Goal: Task Accomplishment & Management: Use online tool/utility

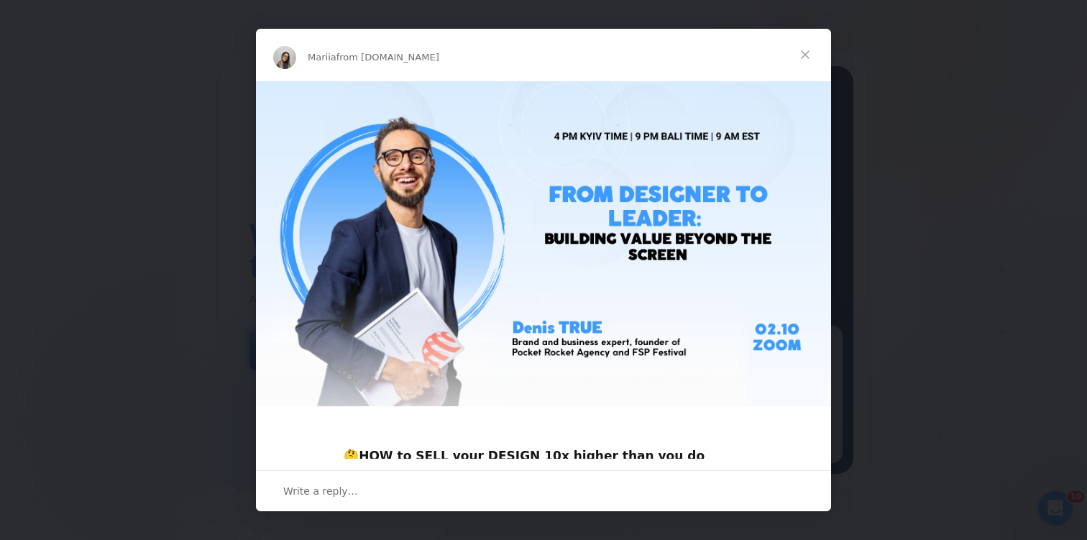
click at [803, 55] on span "Close" at bounding box center [805, 55] width 52 height 52
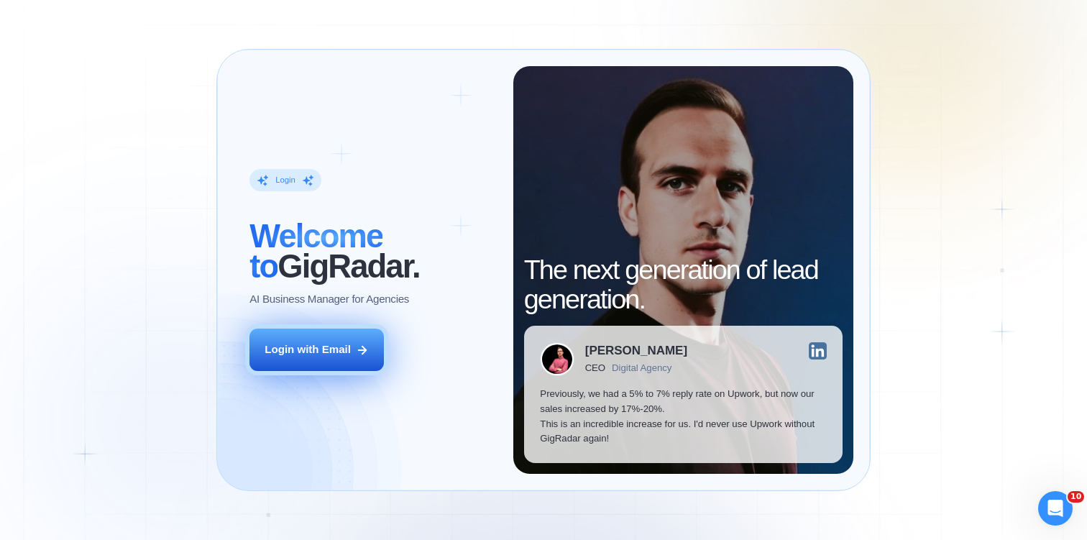
click at [334, 352] on div "Login with Email" at bounding box center [308, 349] width 86 height 15
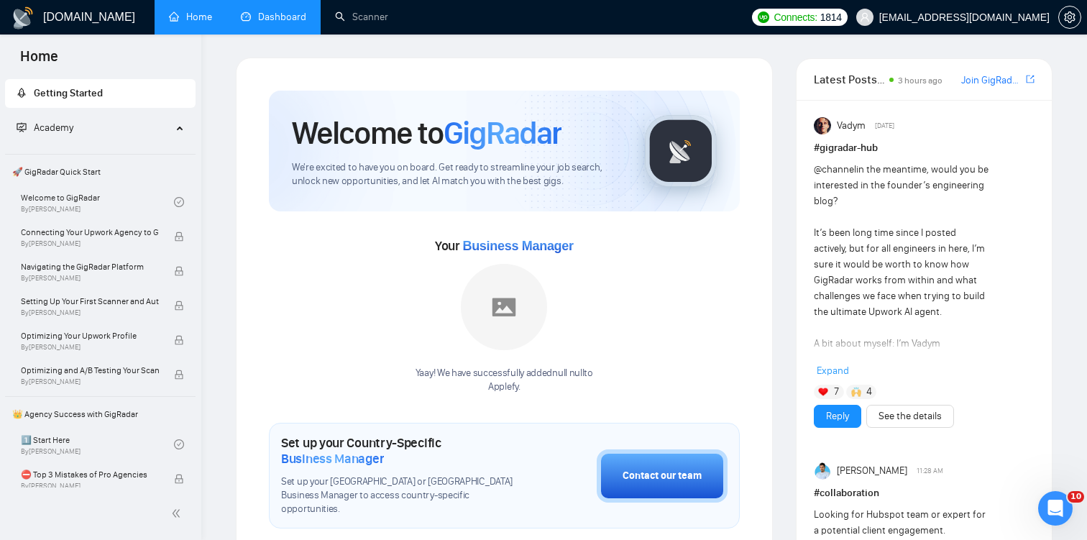
click at [277, 23] on link "Dashboard" at bounding box center [273, 17] width 65 height 12
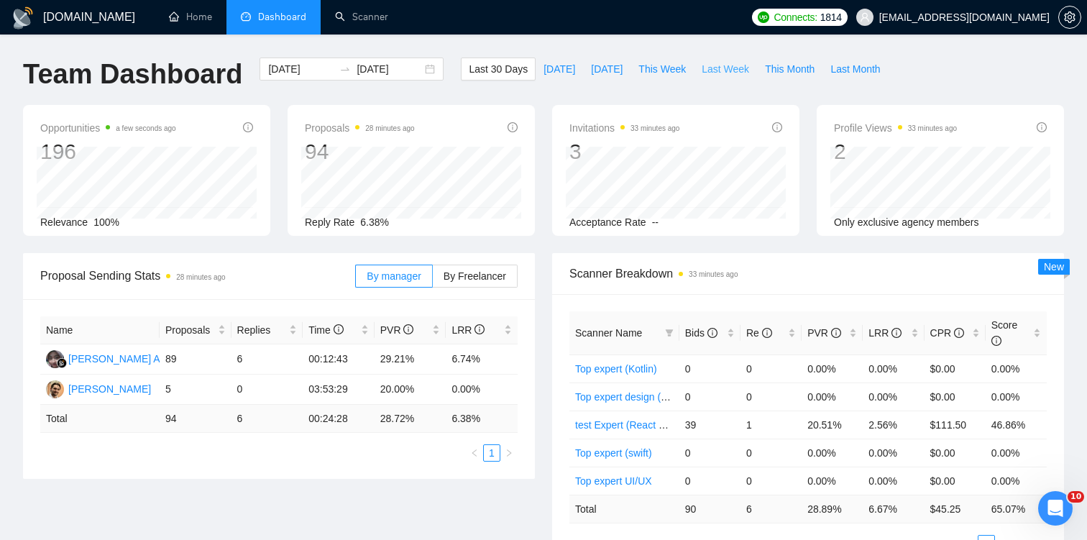
click at [710, 68] on span "Last Week" at bounding box center [725, 69] width 47 height 16
type input "2025-09-22"
type input "2025-09-28"
click at [663, 68] on span "This Week" at bounding box center [661, 69] width 47 height 16
type input "2025-09-29"
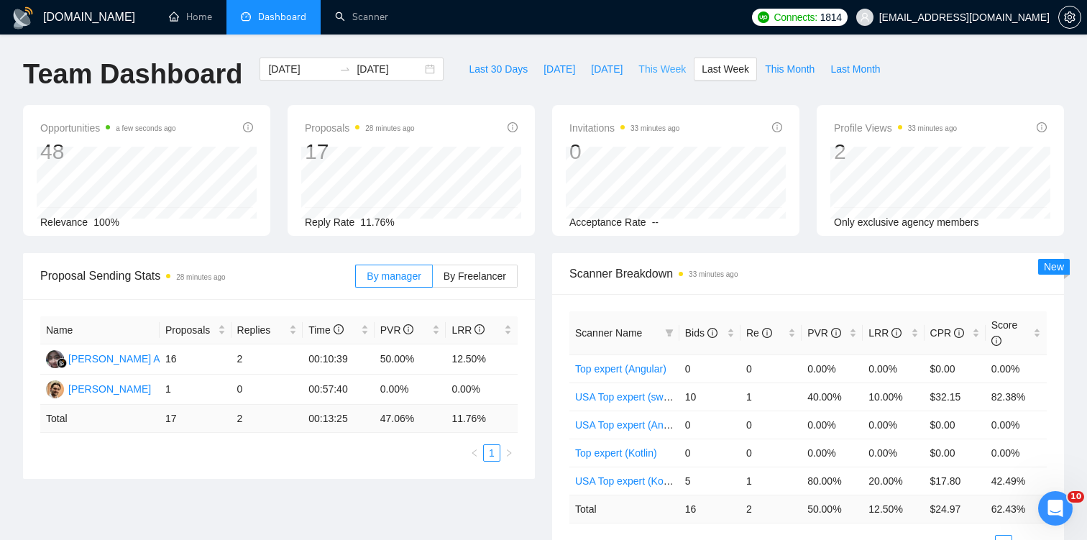
type input "2025-10-05"
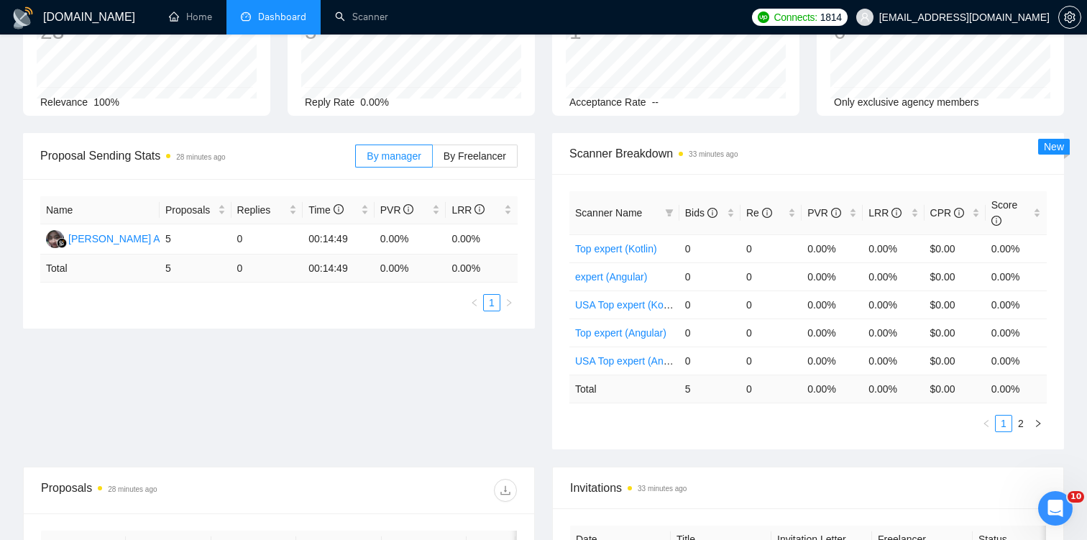
scroll to position [134, 0]
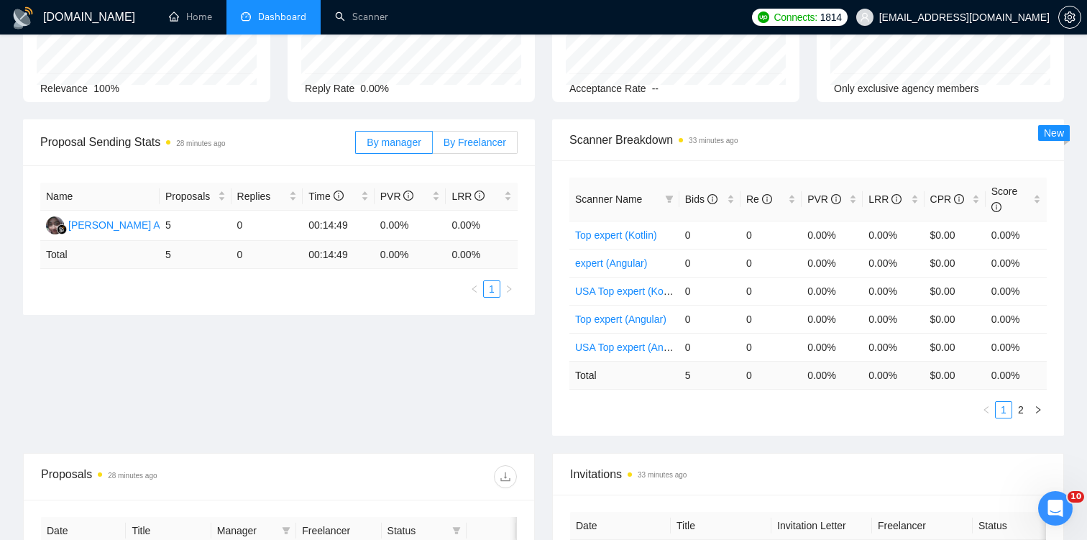
click at [460, 142] on span "By Freelancer" at bounding box center [475, 143] width 63 height 12
click at [433, 146] on input "By Freelancer" at bounding box center [433, 146] width 0 height 0
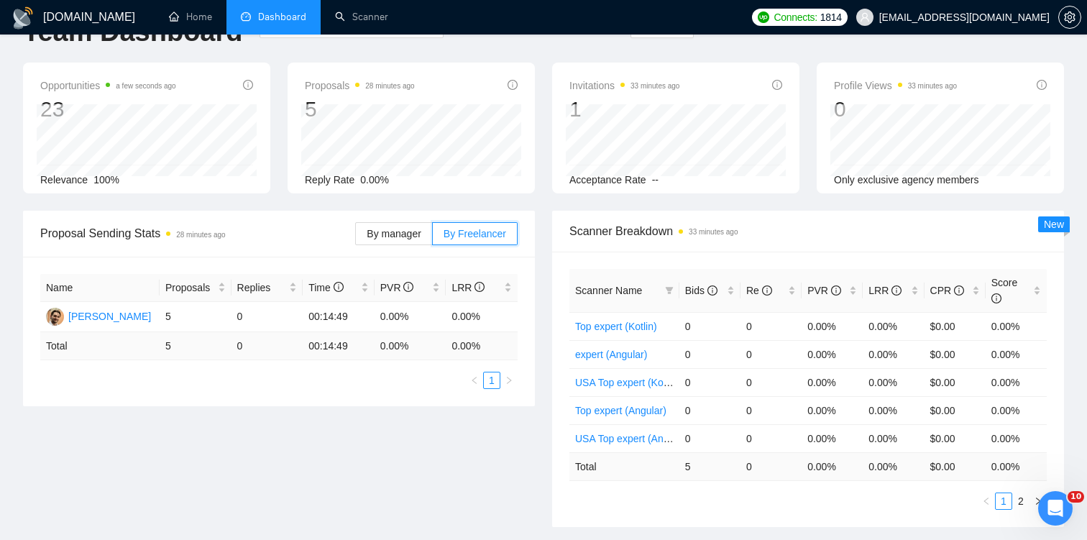
scroll to position [0, 0]
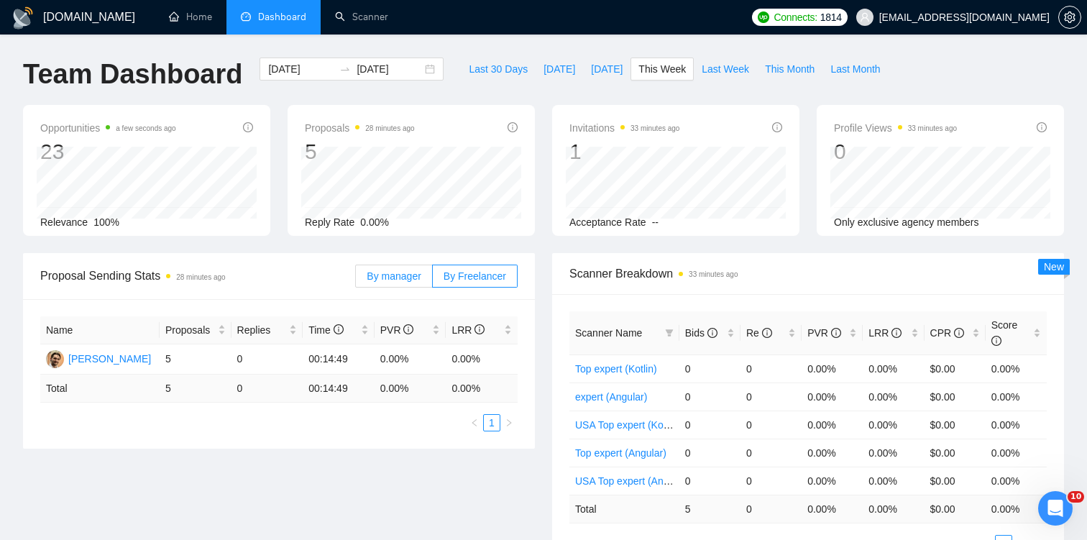
click at [369, 279] on span "By manager" at bounding box center [394, 276] width 54 height 12
click at [356, 280] on input "By manager" at bounding box center [356, 280] width 0 height 0
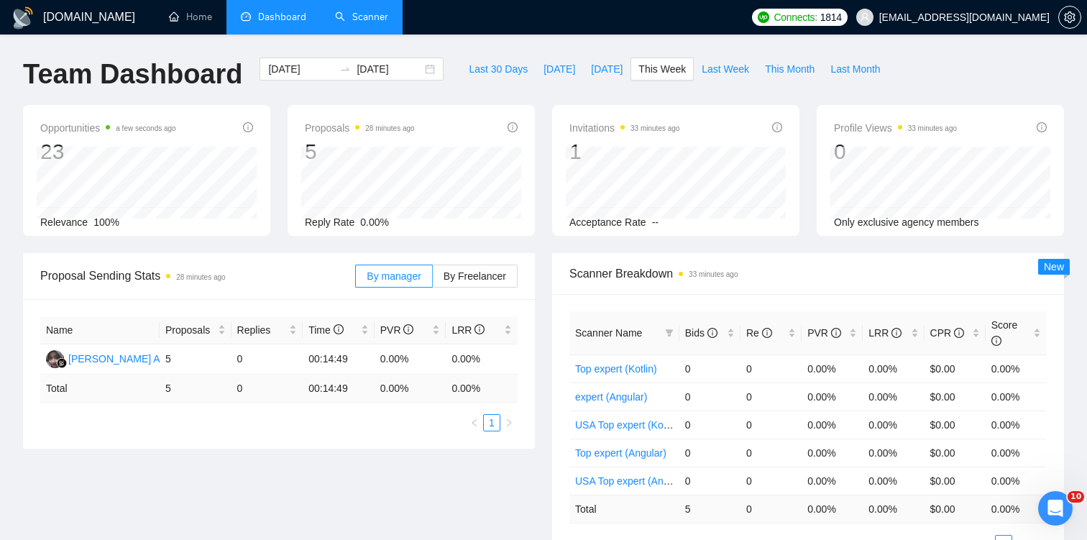
click at [359, 18] on link "Scanner" at bounding box center [361, 17] width 53 height 12
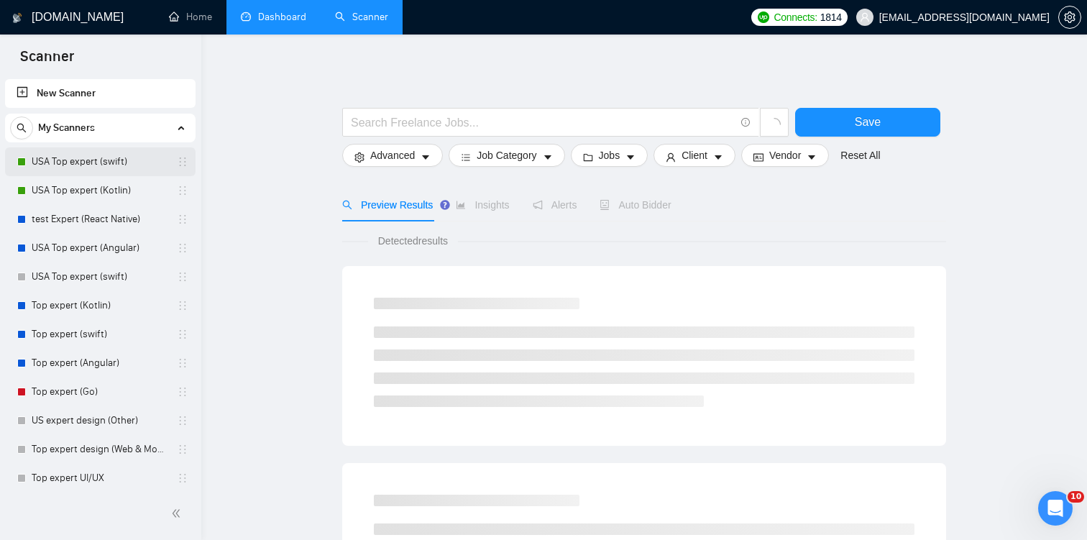
click at [98, 170] on link "USA Top expert (swift)" at bounding box center [100, 161] width 137 height 29
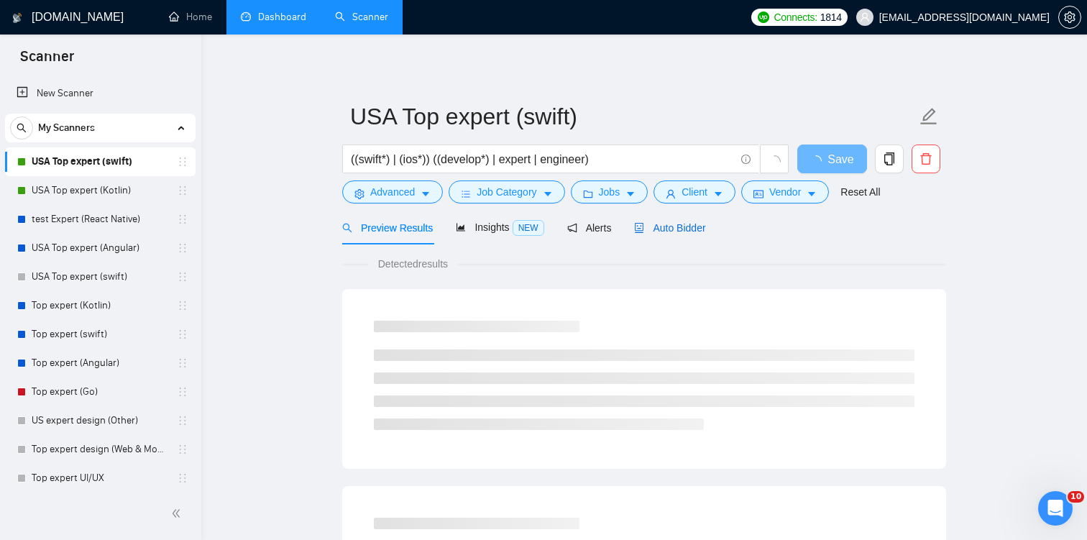
click at [660, 224] on span "Auto Bidder" at bounding box center [669, 228] width 71 height 12
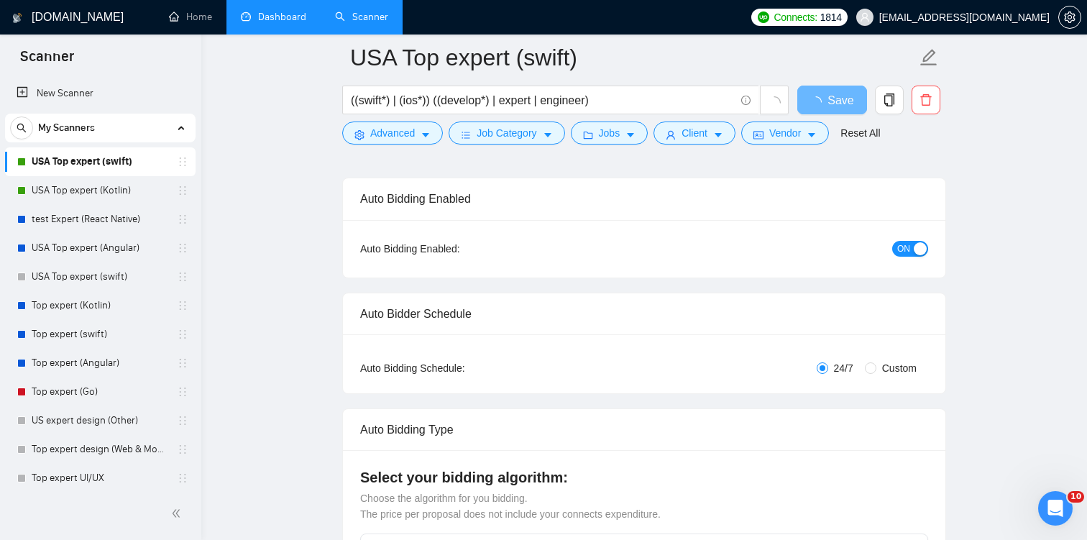
scroll to position [94, 0]
click at [909, 247] on span "ON" at bounding box center [903, 247] width 13 height 16
click at [809, 95] on button "Save" at bounding box center [832, 100] width 70 height 29
click at [64, 190] on link "USA Top expert (Kotlin)" at bounding box center [100, 190] width 137 height 29
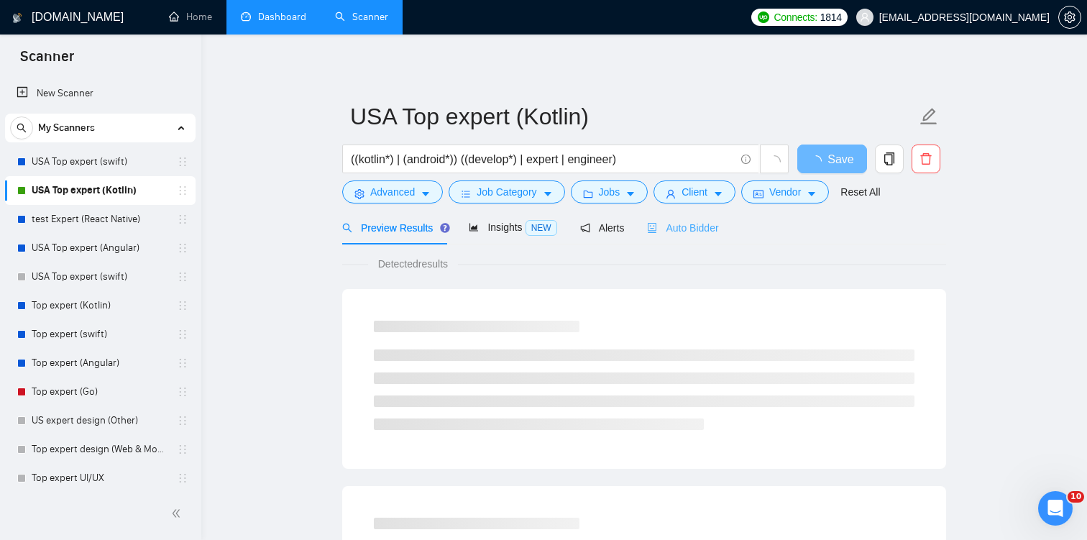
click at [701, 219] on div "Auto Bidder" at bounding box center [682, 228] width 71 height 34
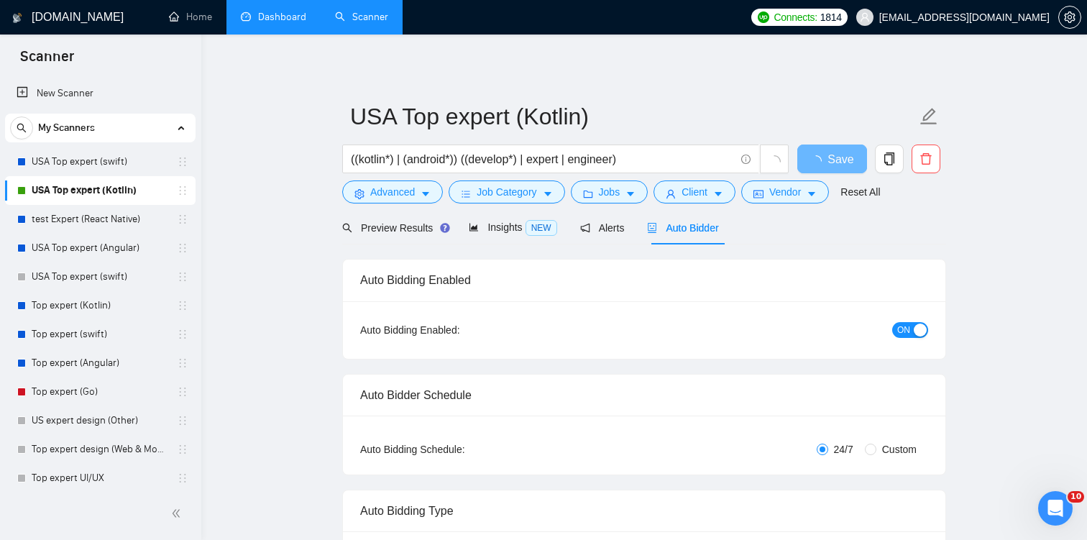
click at [903, 328] on span "ON" at bounding box center [903, 330] width 13 height 16
click at [822, 165] on span "Save" at bounding box center [832, 159] width 26 height 18
click at [265, 23] on link "Dashboard" at bounding box center [273, 17] width 65 height 12
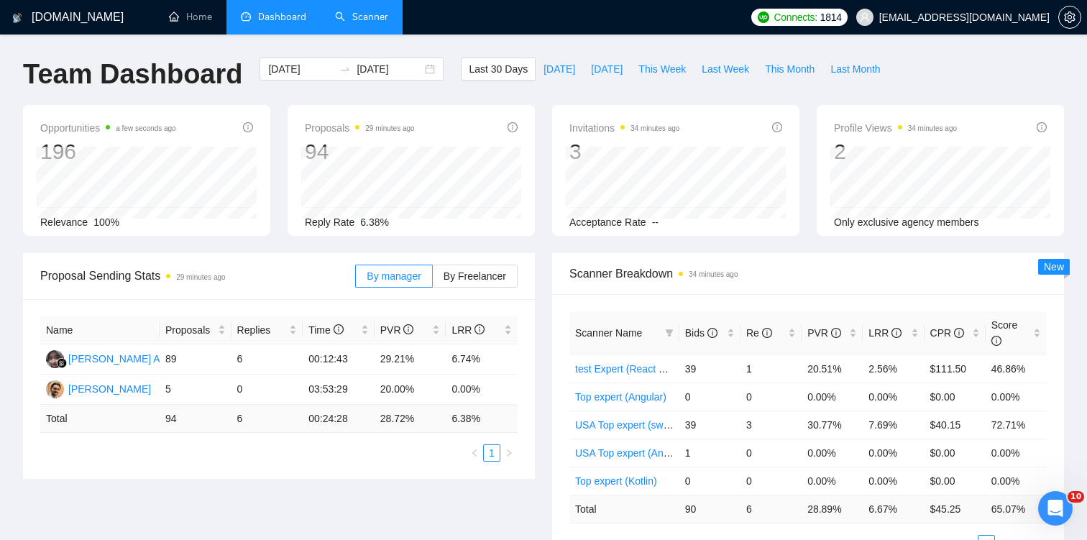
click at [1016, 68] on div "Team Dashboard 2025-09-02 2025-10-02 Last 30 Days Today Yesterday This Week Las…" at bounding box center [543, 81] width 1058 height 47
click at [1071, 145] on div "Profile Views 34 minutes ago 2 Only exclusive agency members" at bounding box center [940, 170] width 265 height 131
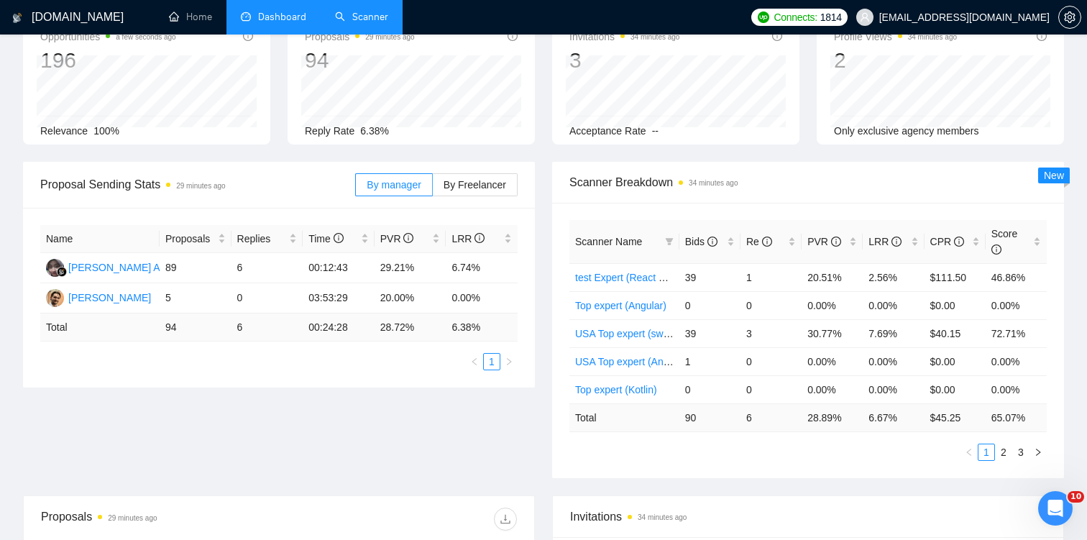
scroll to position [93, 0]
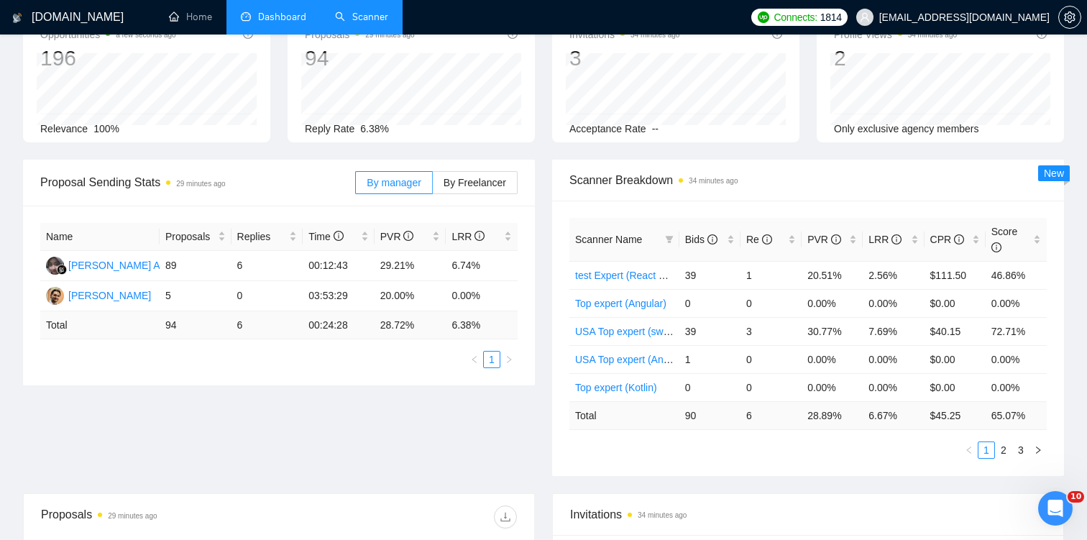
click at [1071, 145] on div "Opportunities a few seconds ago 196 Relevance 100% Proposals 29 minutes ago 94 …" at bounding box center [543, 86] width 1058 height 148
click at [495, 185] on span "By Freelancer" at bounding box center [475, 183] width 63 height 12
click at [433, 186] on input "By Freelancer" at bounding box center [433, 186] width 0 height 0
click at [386, 180] on span "By manager" at bounding box center [394, 183] width 54 height 12
click at [356, 186] on input "By manager" at bounding box center [356, 186] width 0 height 0
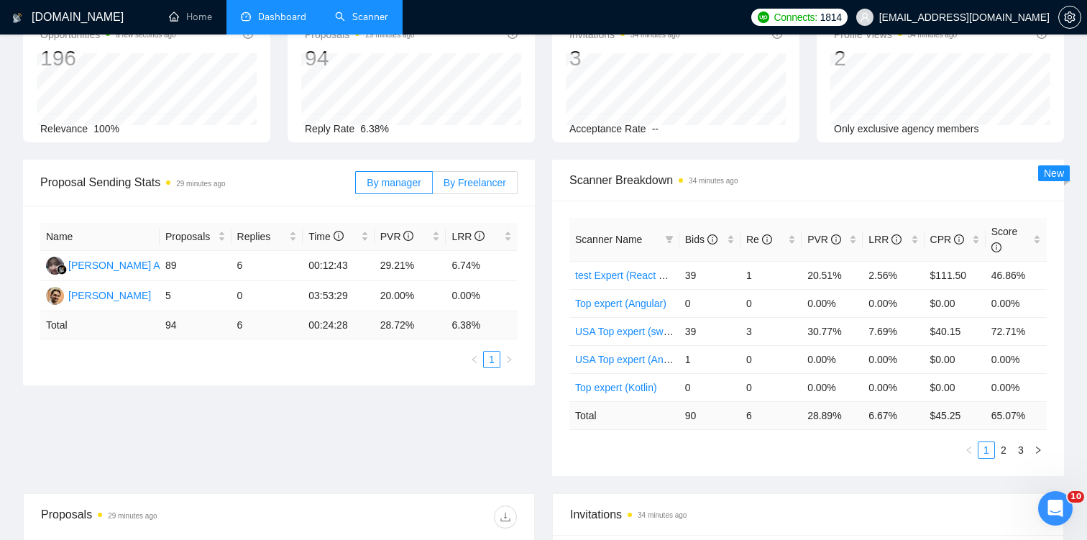
click at [468, 185] on span "By Freelancer" at bounding box center [475, 183] width 63 height 12
click at [433, 186] on input "By Freelancer" at bounding box center [433, 186] width 0 height 0
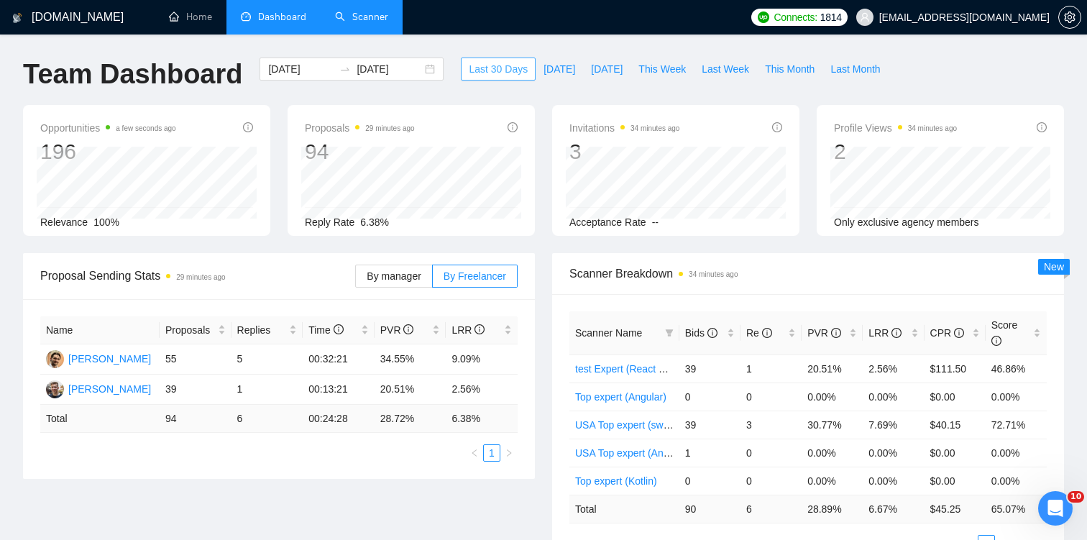
click at [490, 63] on span "Last 30 Days" at bounding box center [498, 69] width 59 height 16
click at [375, 278] on span "By manager" at bounding box center [394, 276] width 54 height 12
click at [356, 280] on input "By manager" at bounding box center [356, 280] width 0 height 0
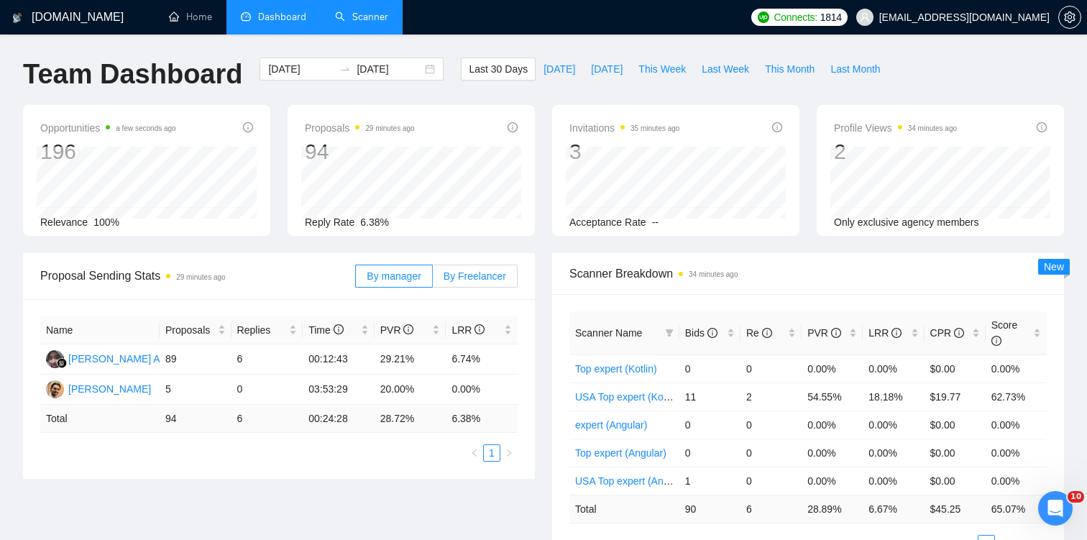
click at [461, 276] on span "By Freelancer" at bounding box center [475, 276] width 63 height 12
click at [433, 280] on input "By Freelancer" at bounding box center [433, 280] width 0 height 0
click at [411, 276] on span "By manager" at bounding box center [394, 276] width 54 height 12
click at [356, 280] on input "By manager" at bounding box center [356, 280] width 0 height 0
